Goal: Communication & Community: Answer question/provide support

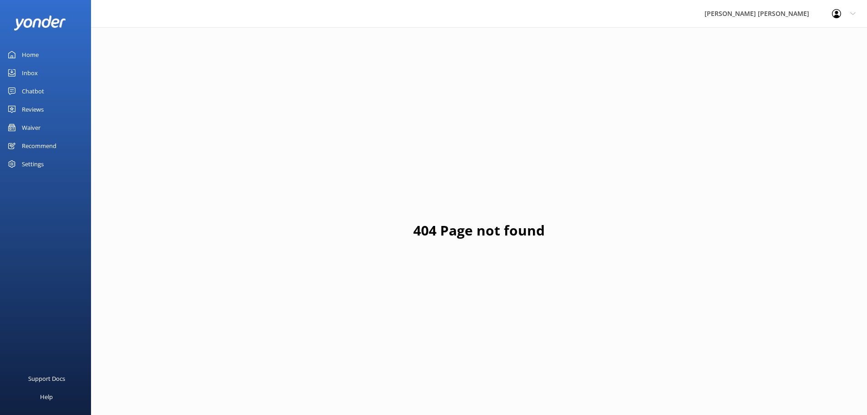
click at [47, 122] on link "Waiver" at bounding box center [45, 127] width 91 height 18
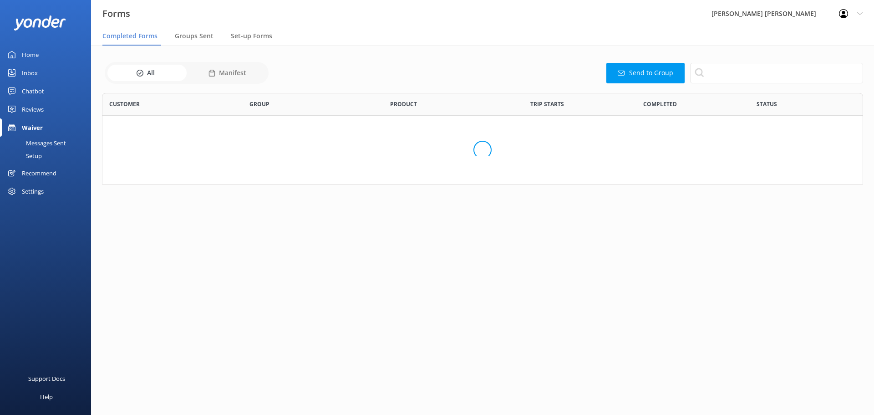
scroll to position [244, 754]
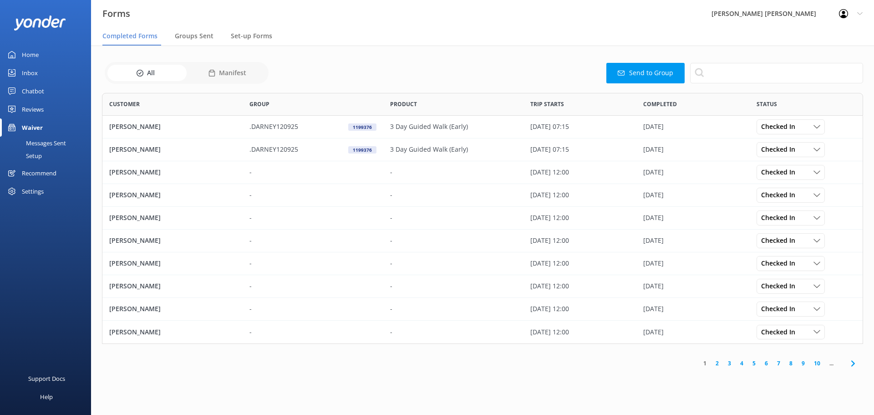
click at [25, 126] on div "Waiver" at bounding box center [32, 127] width 21 height 18
click at [26, 71] on div "Inbox" at bounding box center [30, 73] width 16 height 18
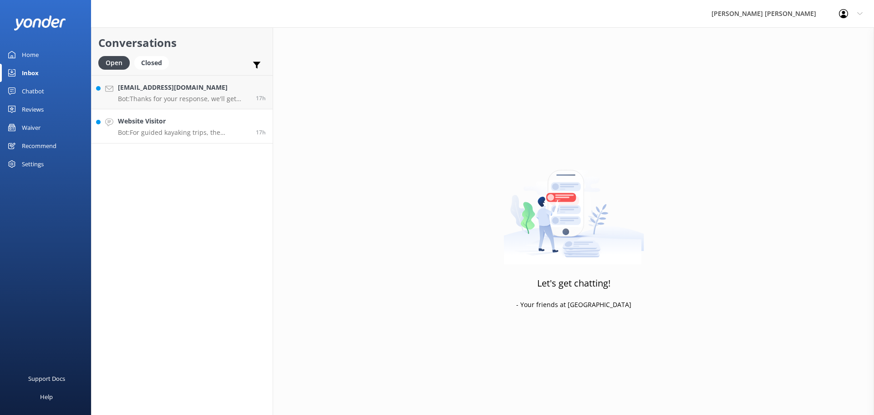
click at [193, 127] on div "Website Visitor Bot: For guided kayaking trips, the minimum age ranges from [DE…" at bounding box center [183, 126] width 131 height 20
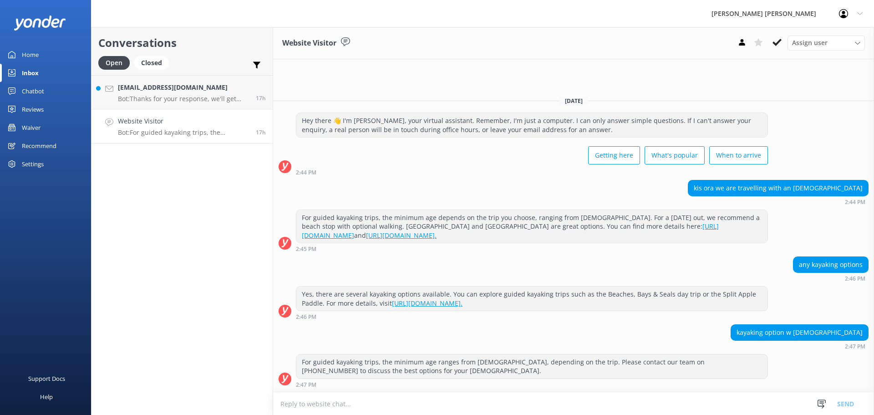
click at [552, 397] on textarea at bounding box center [573, 403] width 601 height 22
type textarea "K"
click at [774, 40] on icon at bounding box center [776, 42] width 9 height 9
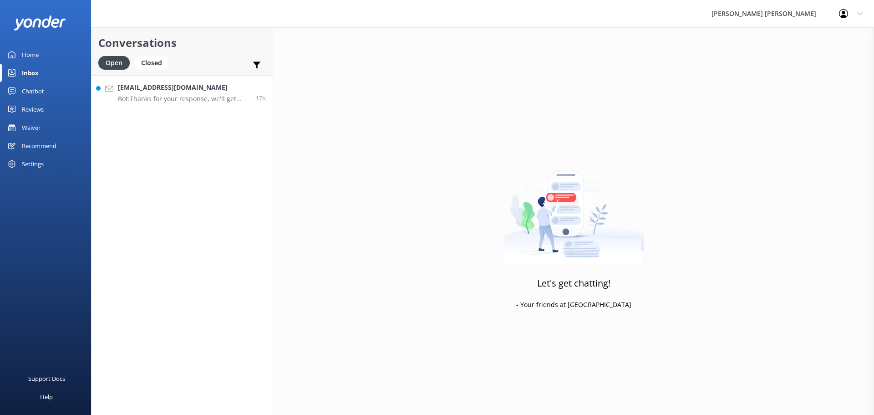
click at [203, 98] on p "Bot: Thanks for your response, we'll get back to you as soon as we can during o…" at bounding box center [183, 99] width 131 height 8
